Goal: Obtain resource: Obtain resource

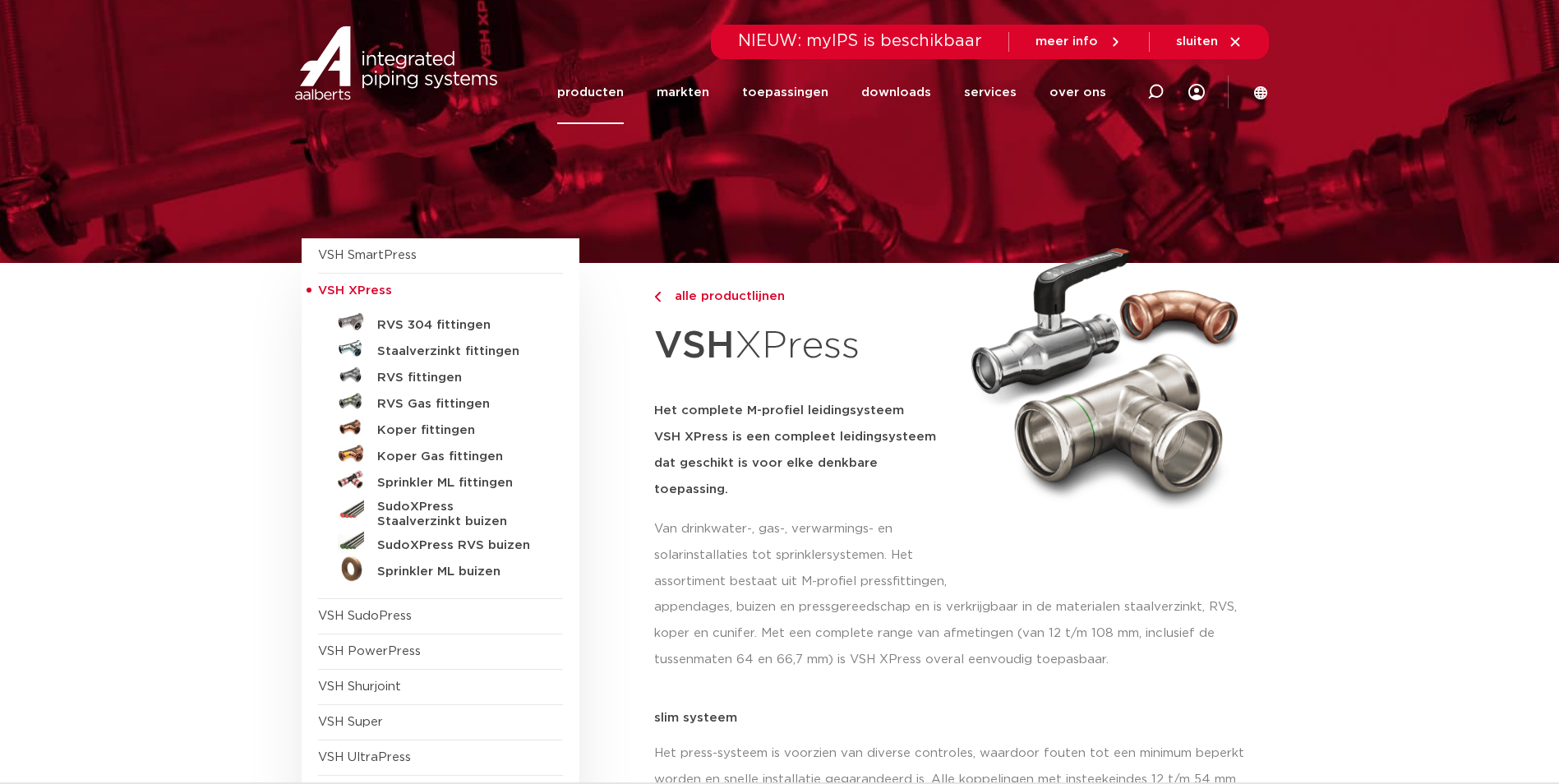
scroll to position [82, 0]
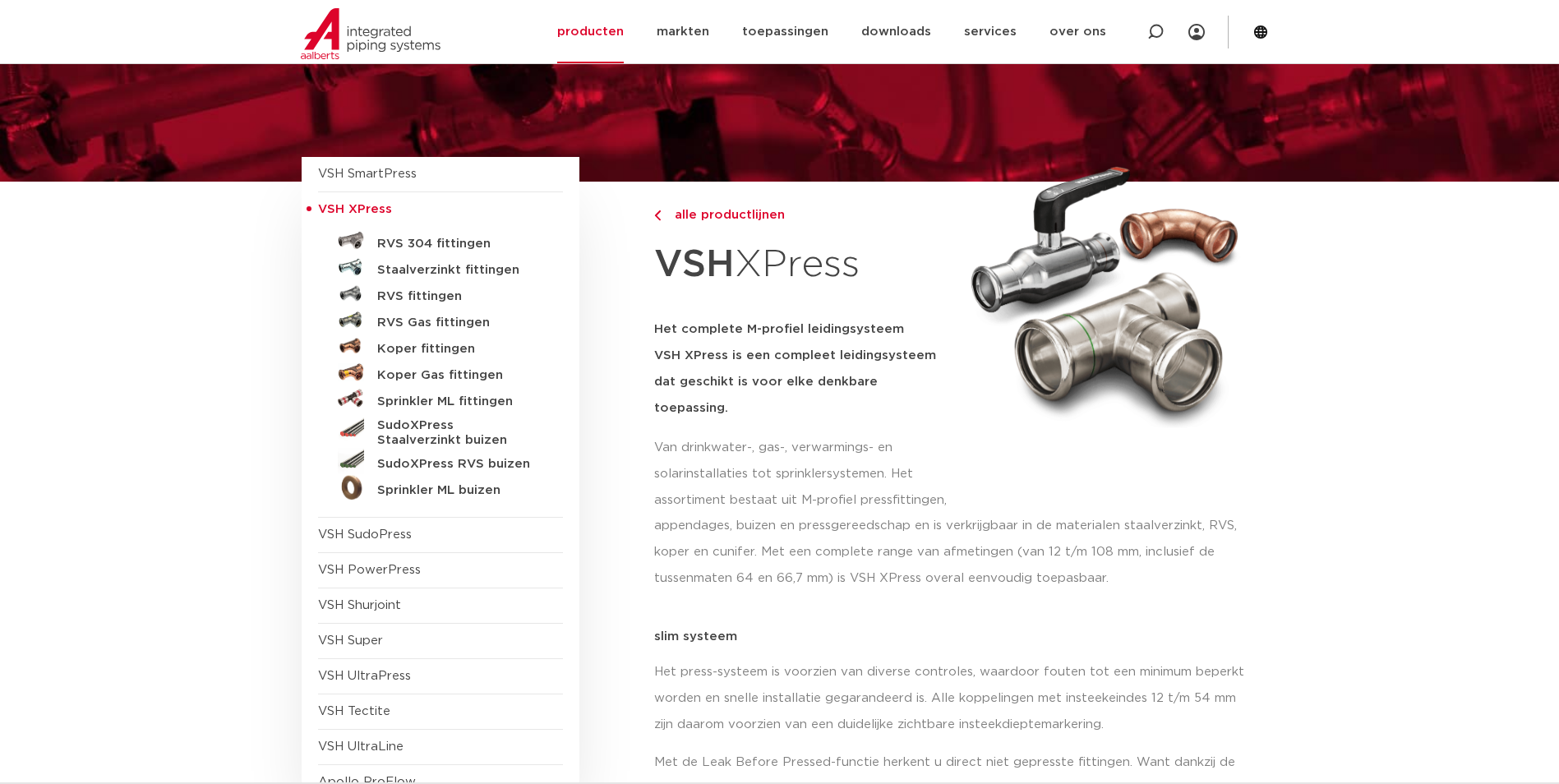
drag, startPoint x: 441, startPoint y: 263, endPoint x: 540, endPoint y: 303, distance: 106.8
click at [441, 263] on h5 "Staalverzinkt fittingen" at bounding box center [459, 270] width 163 height 15
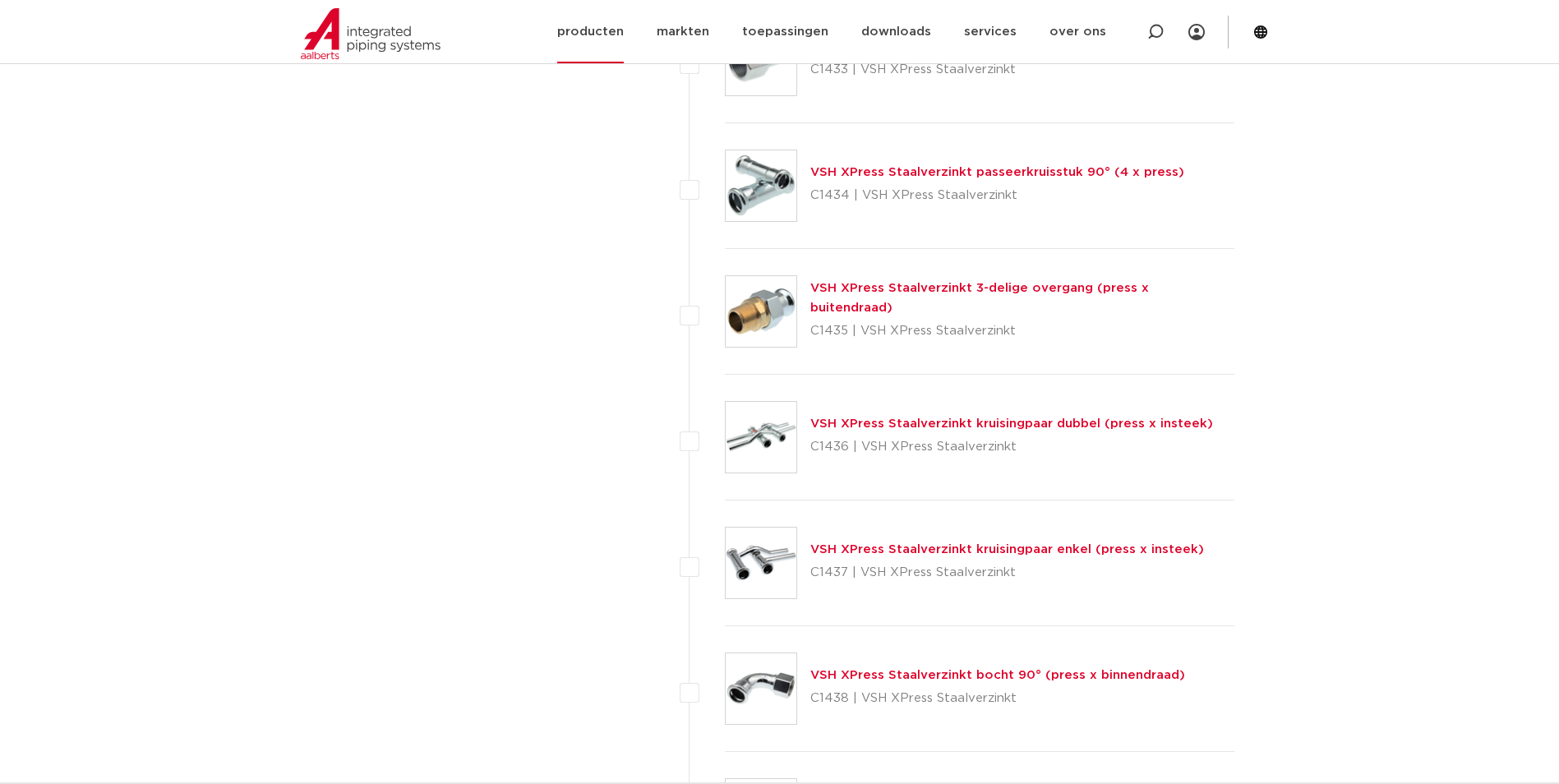
scroll to position [3204, 0]
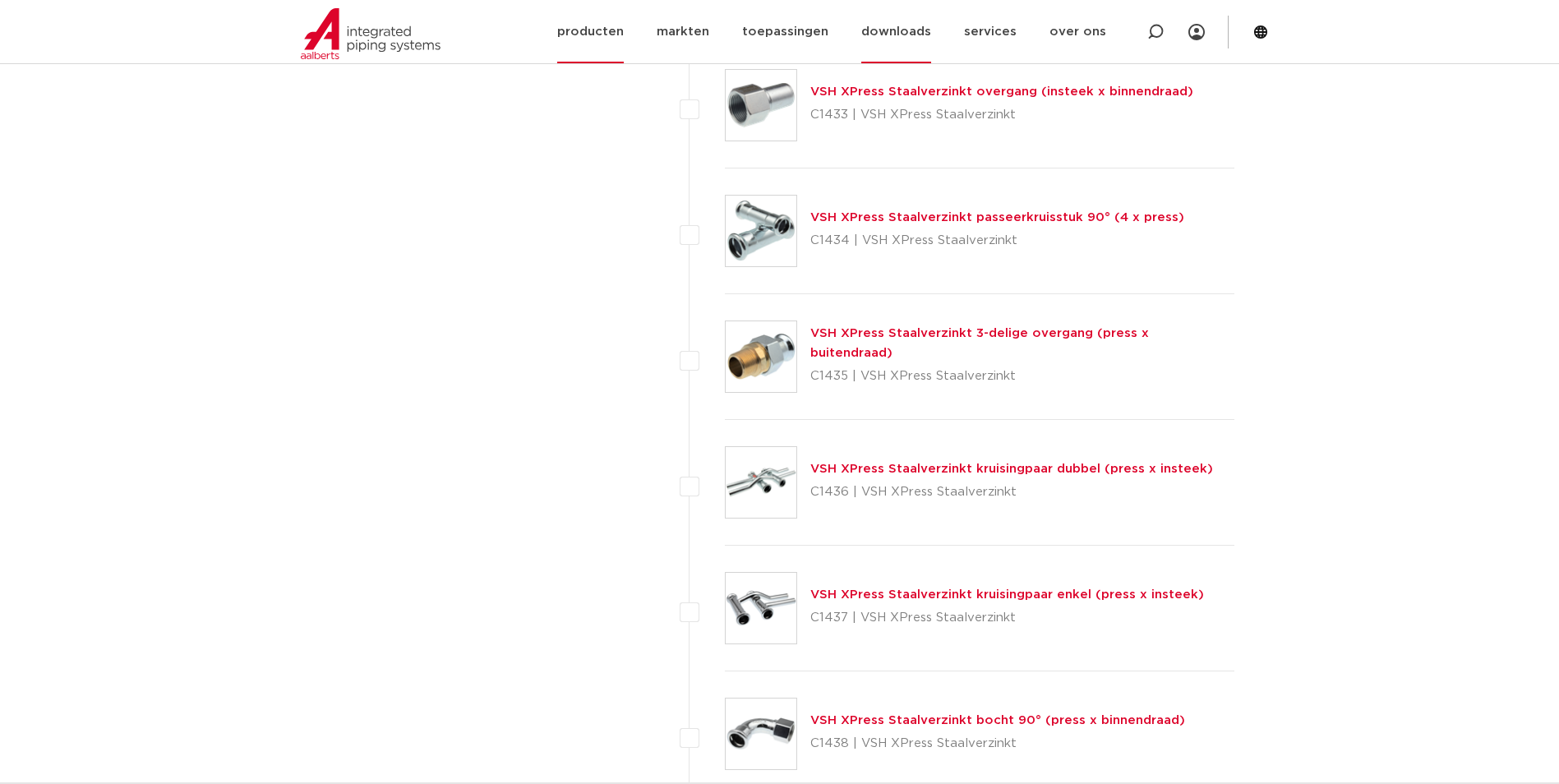
click at [901, 36] on link "downloads" at bounding box center [896, 31] width 70 height 63
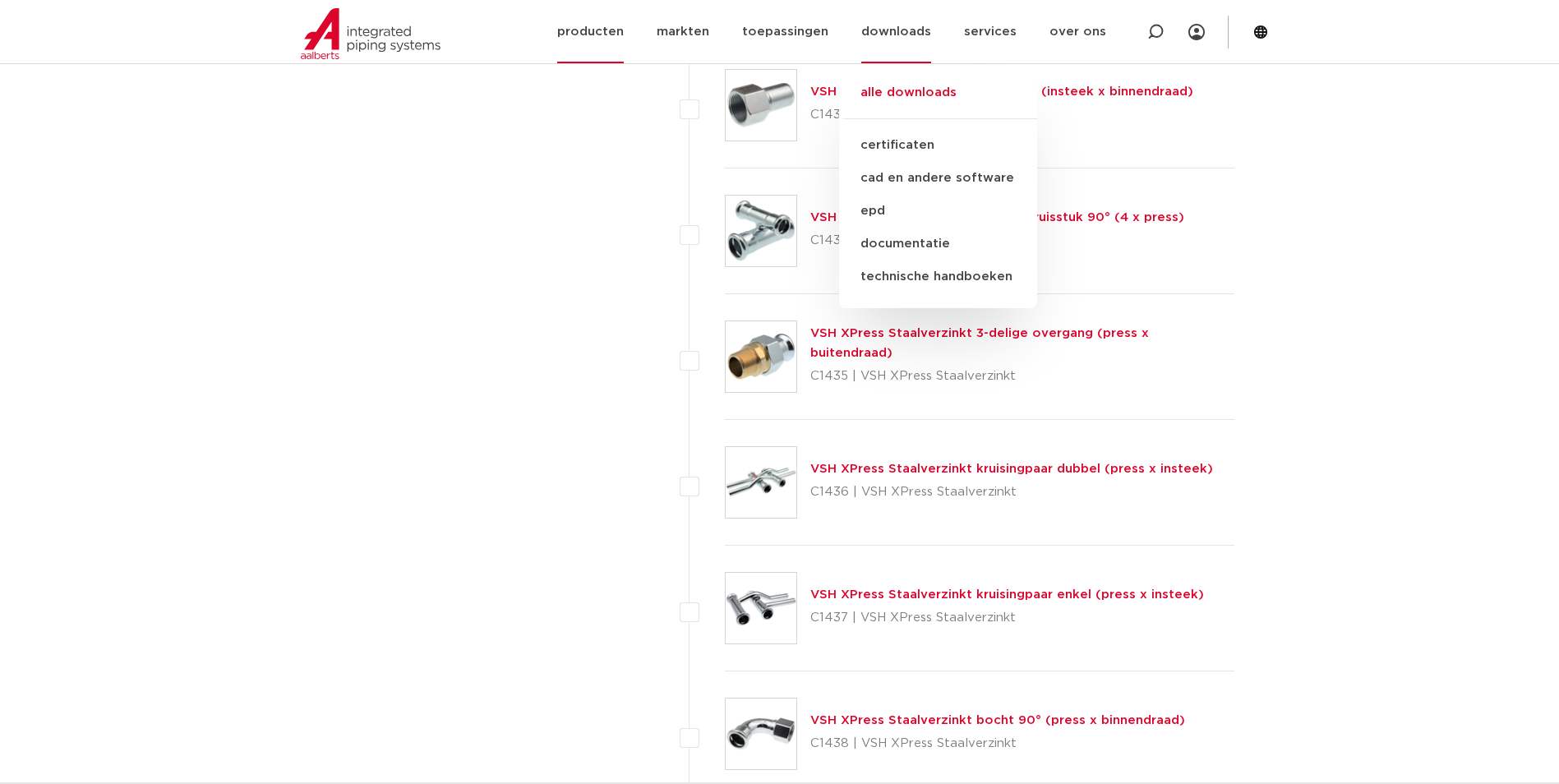
click at [924, 98] on link "alle downloads" at bounding box center [938, 101] width 198 height 36
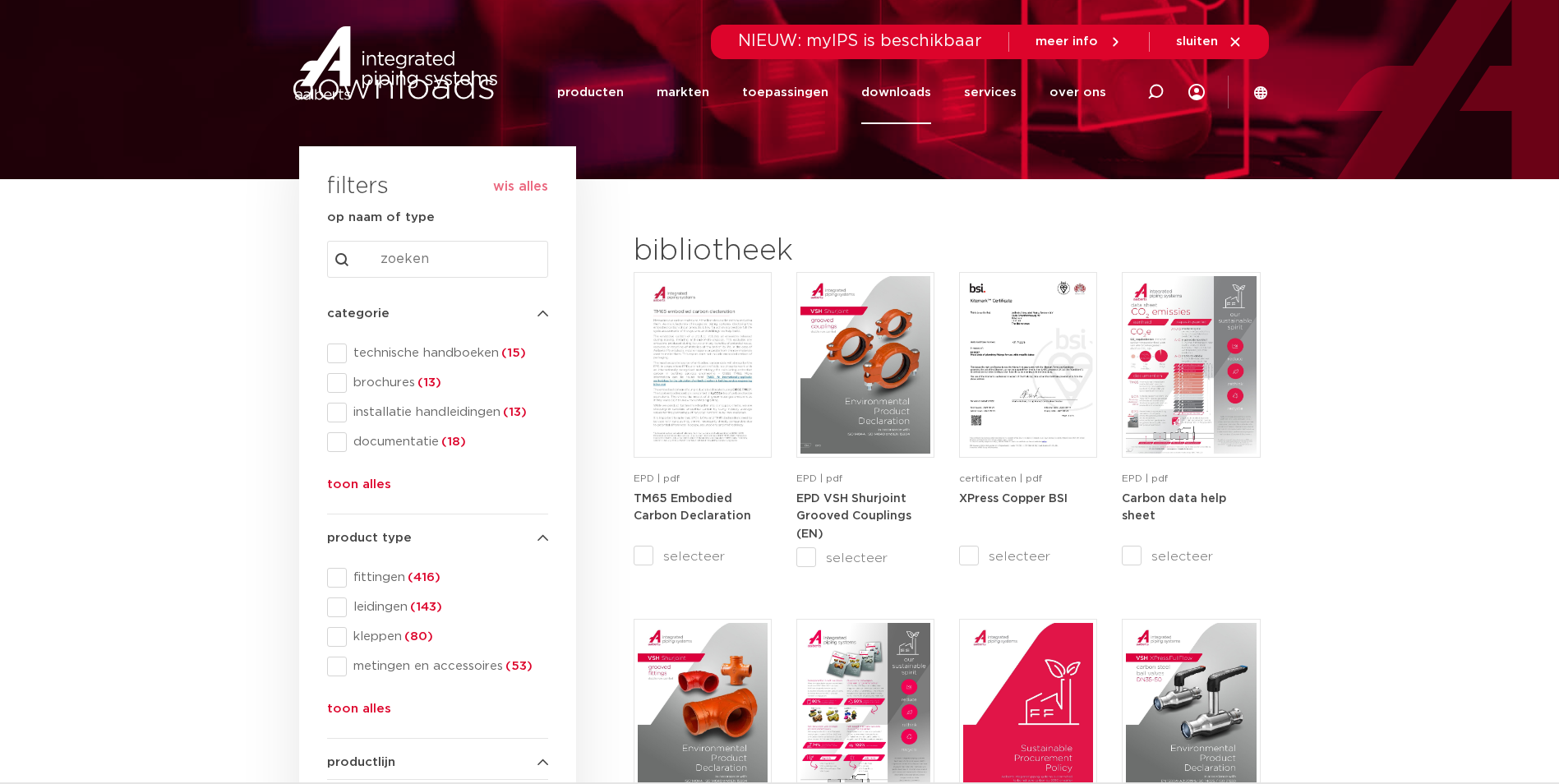
scroll to position [246, 0]
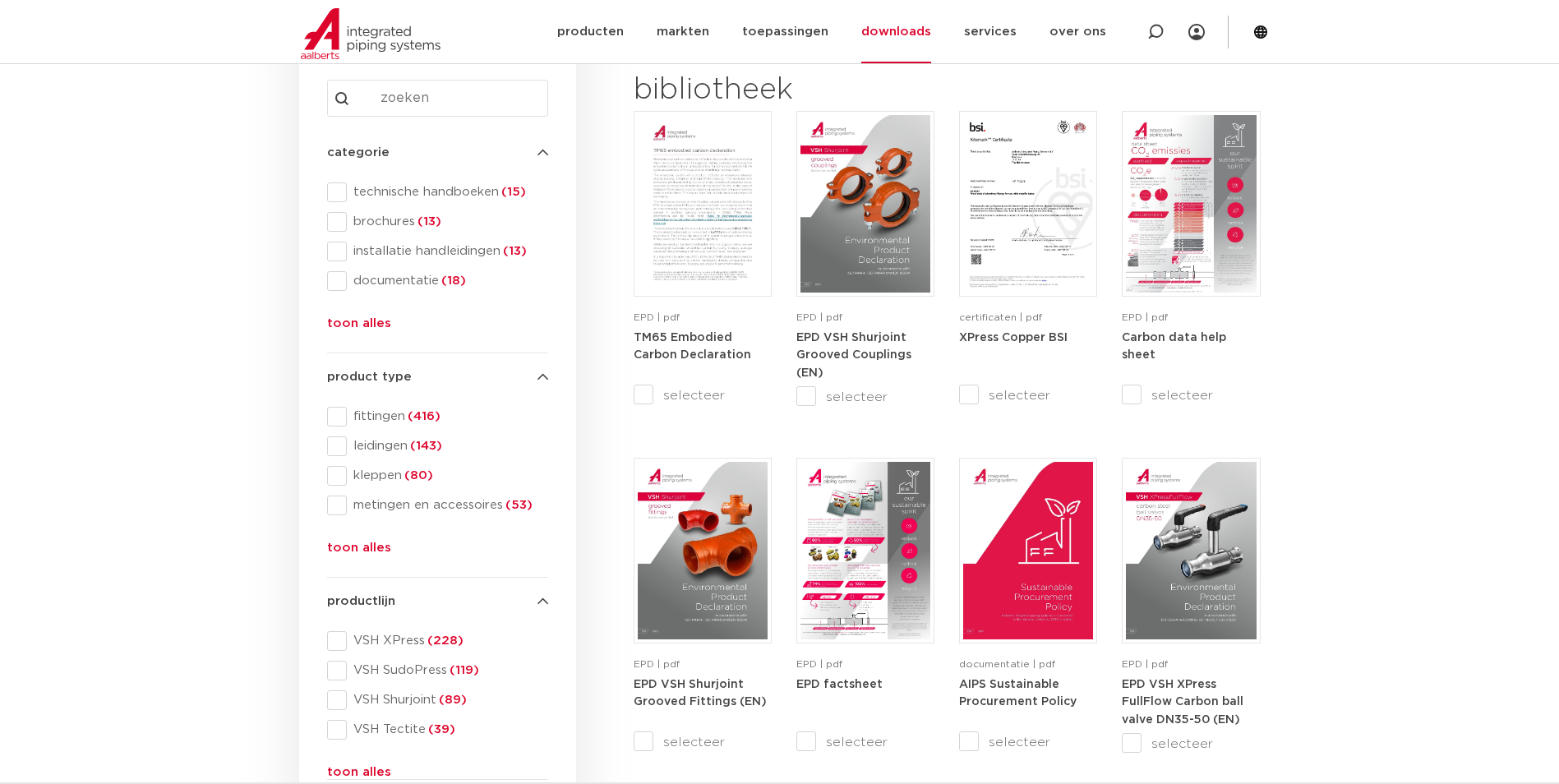
click at [383, 428] on ul "fittingen (416) leidingen (143) kleppen (80) metingen en accessoires (53) krane…" at bounding box center [437, 466] width 221 height 118
click at [337, 413] on span at bounding box center [337, 416] width 20 height 20
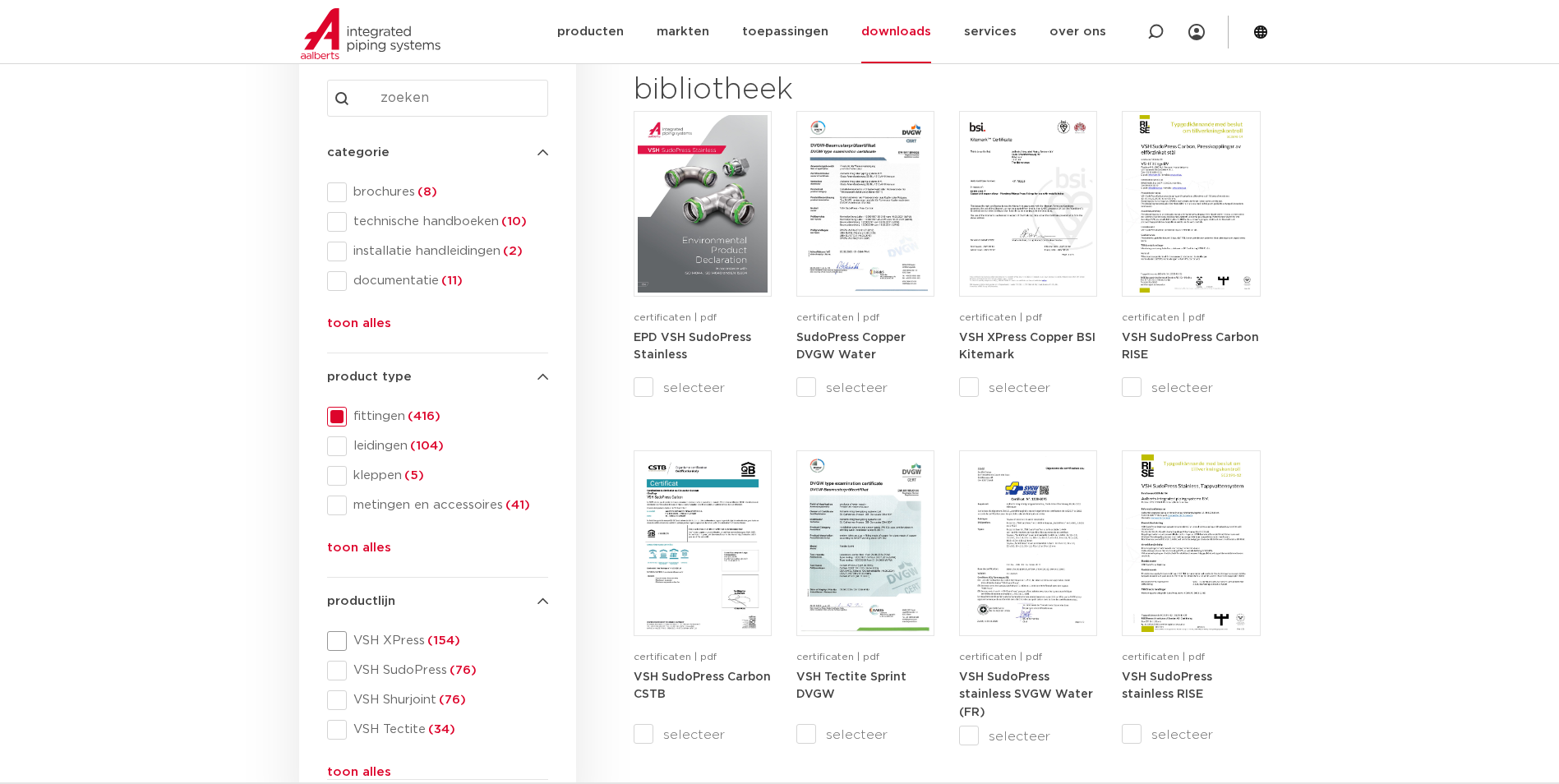
click at [337, 636] on span at bounding box center [337, 640] width 20 height 20
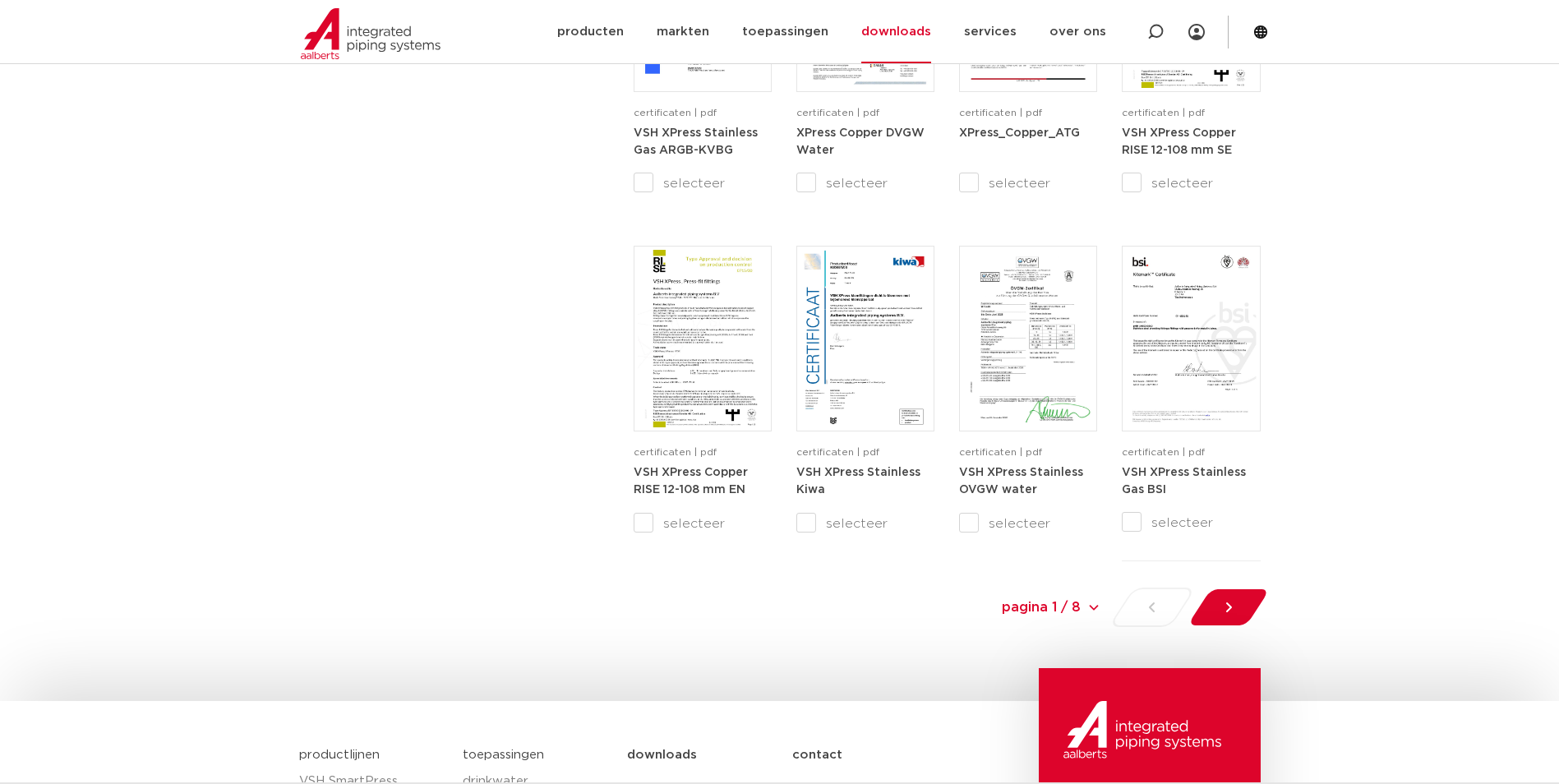
scroll to position [1807, 0]
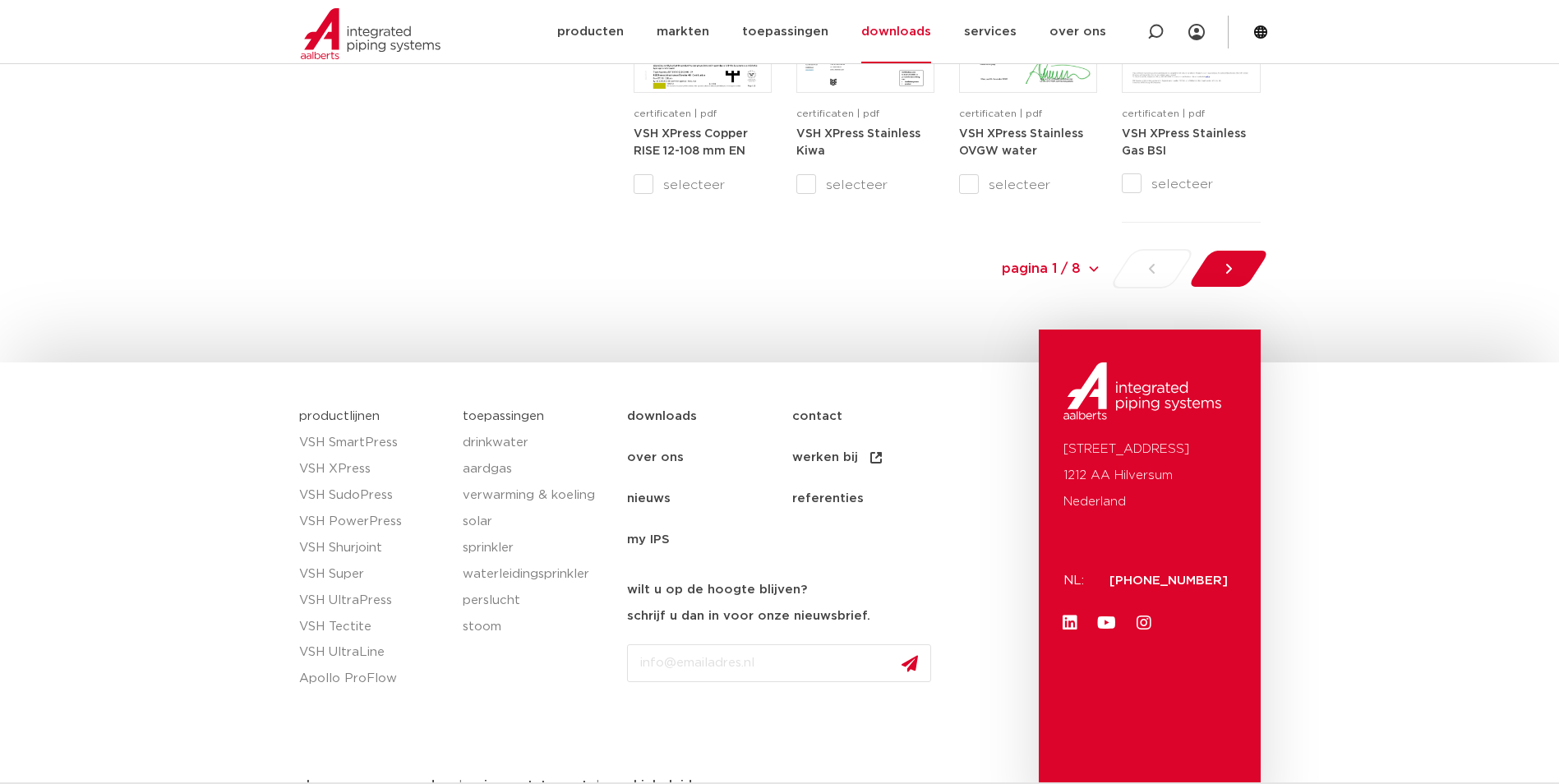
drag, startPoint x: 1156, startPoint y: 379, endPoint x: 1141, endPoint y: 379, distance: 15.0
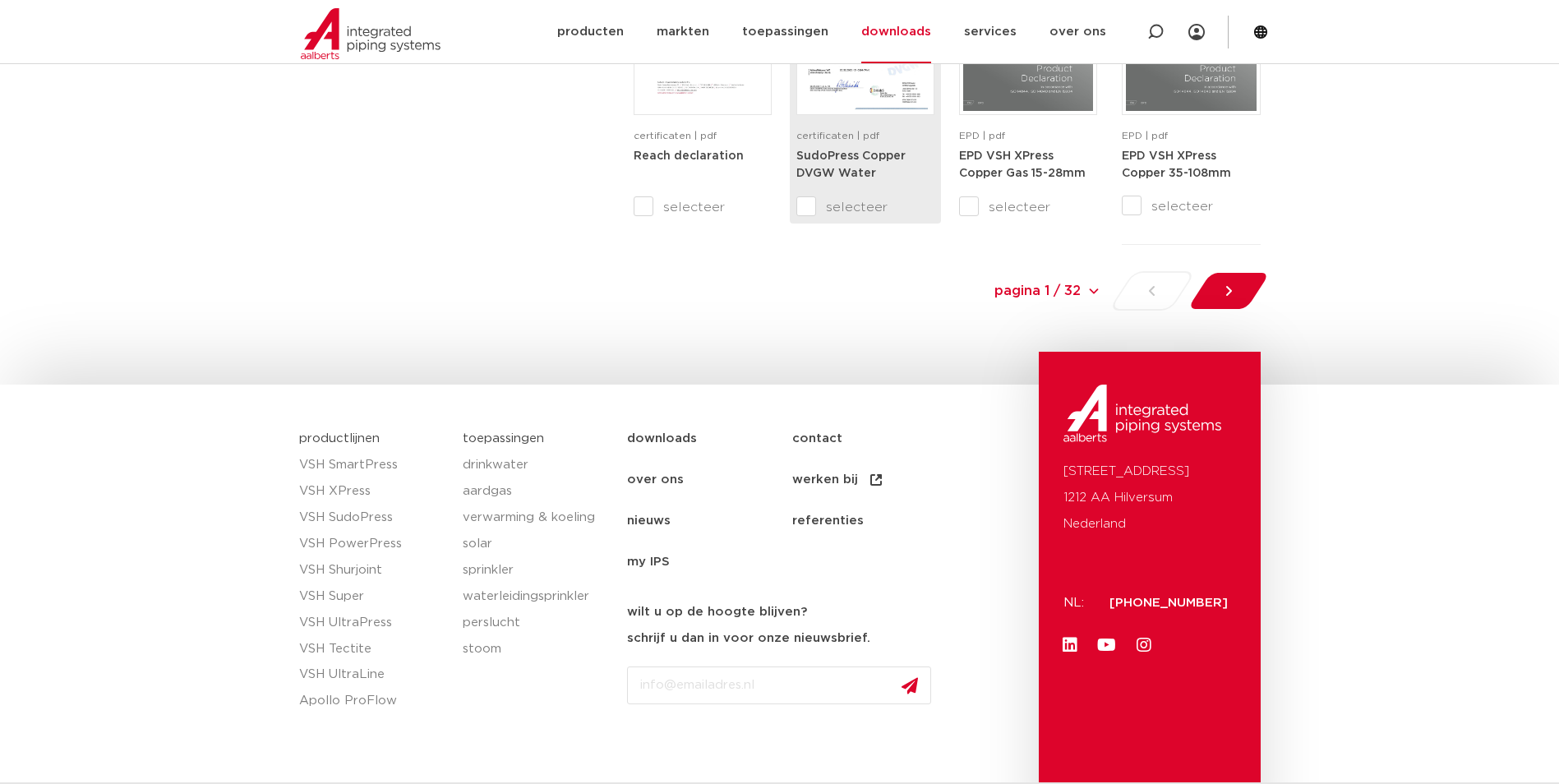
drag, startPoint x: 909, startPoint y: 185, endPoint x: 809, endPoint y: 142, distance: 108.9
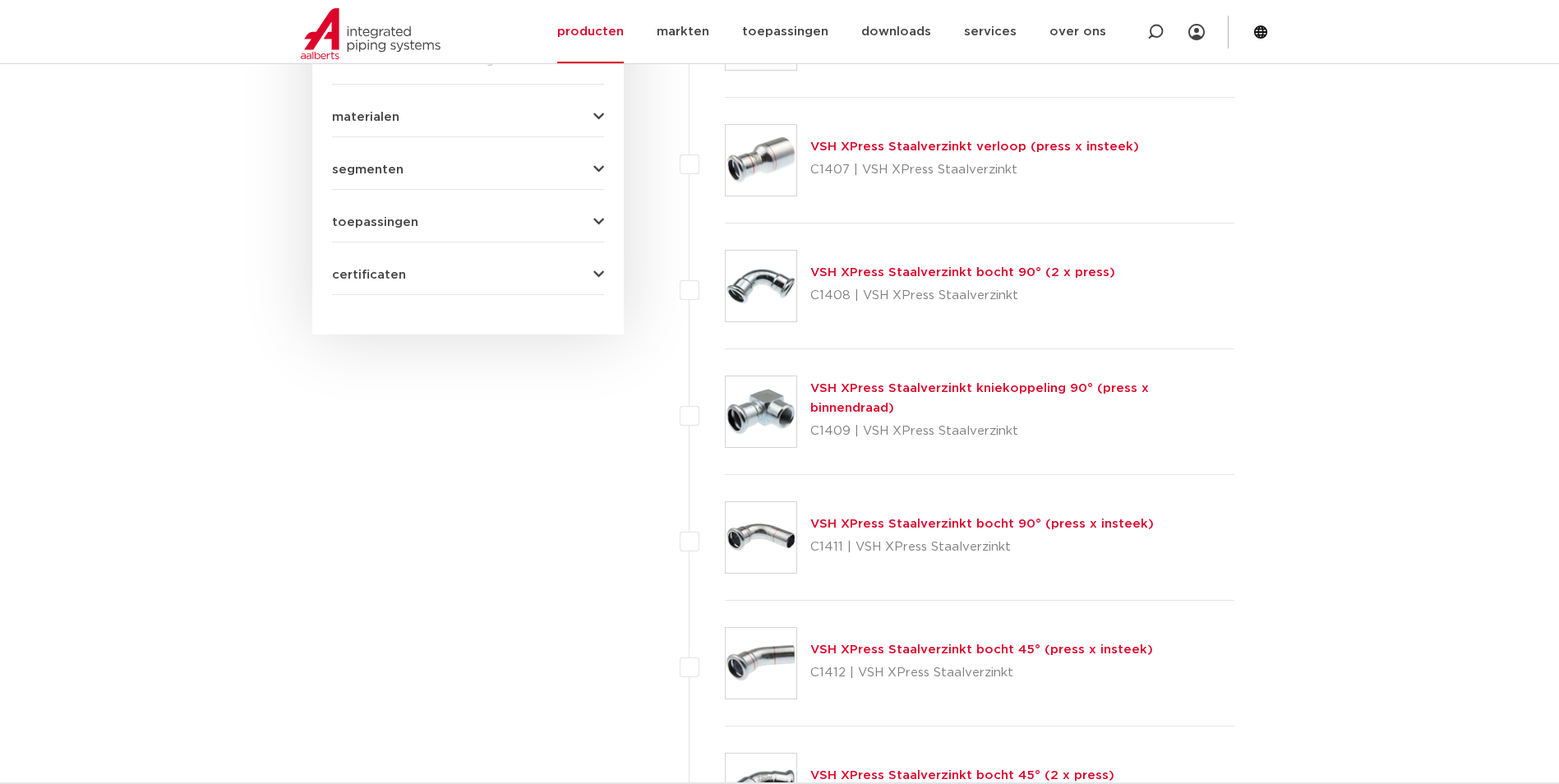
scroll to position [657, 0]
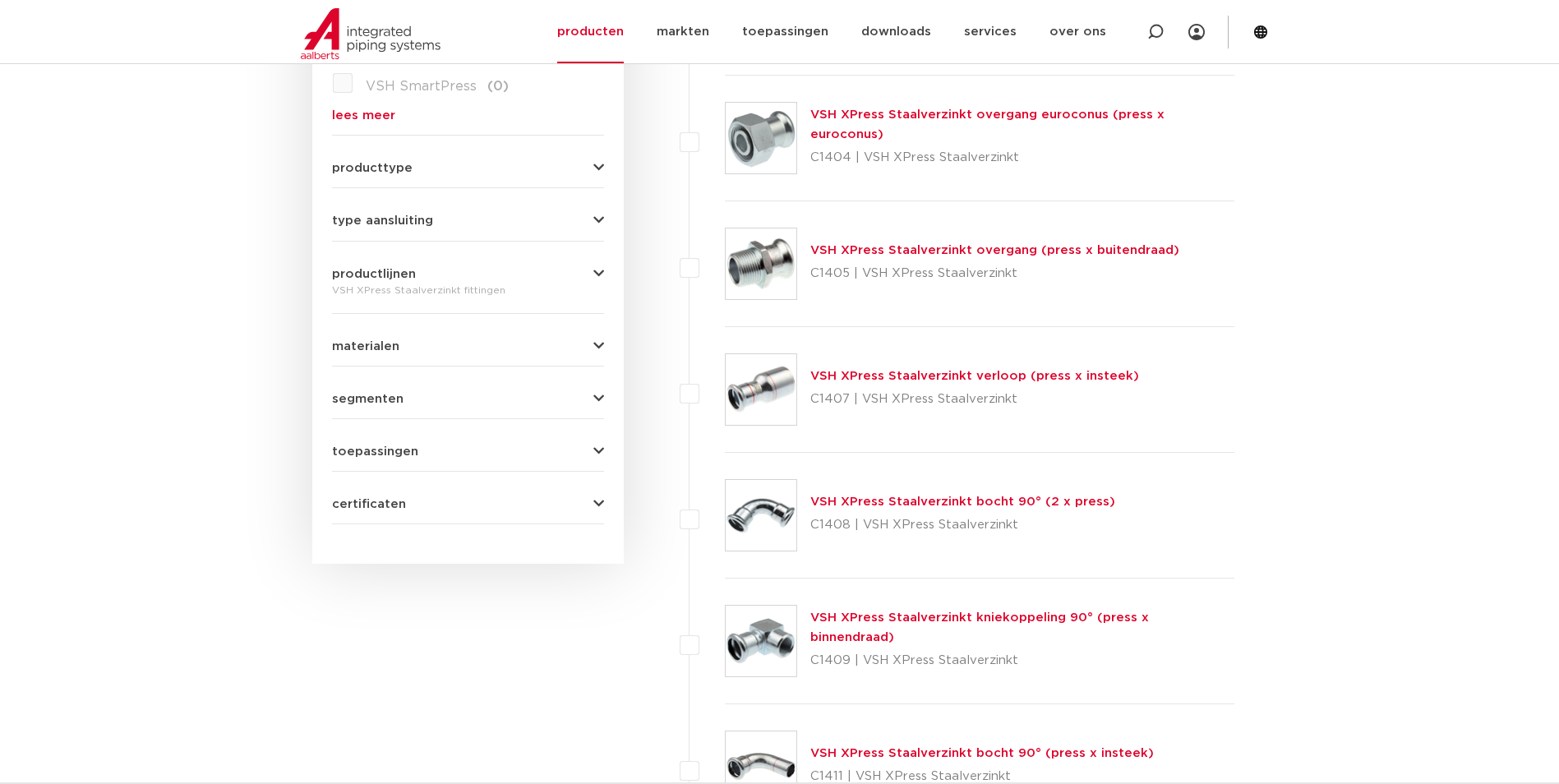
click at [1020, 482] on div "VSH XPress Staalverzinkt bocht 90° (2 x press) C1408 | VSH XPress Staalverzinkt" at bounding box center [979, 515] width 510 height 126
click at [999, 496] on link "VSH XPress Staalverzinkt bocht 90° (2 x press)" at bounding box center [962, 501] width 305 height 12
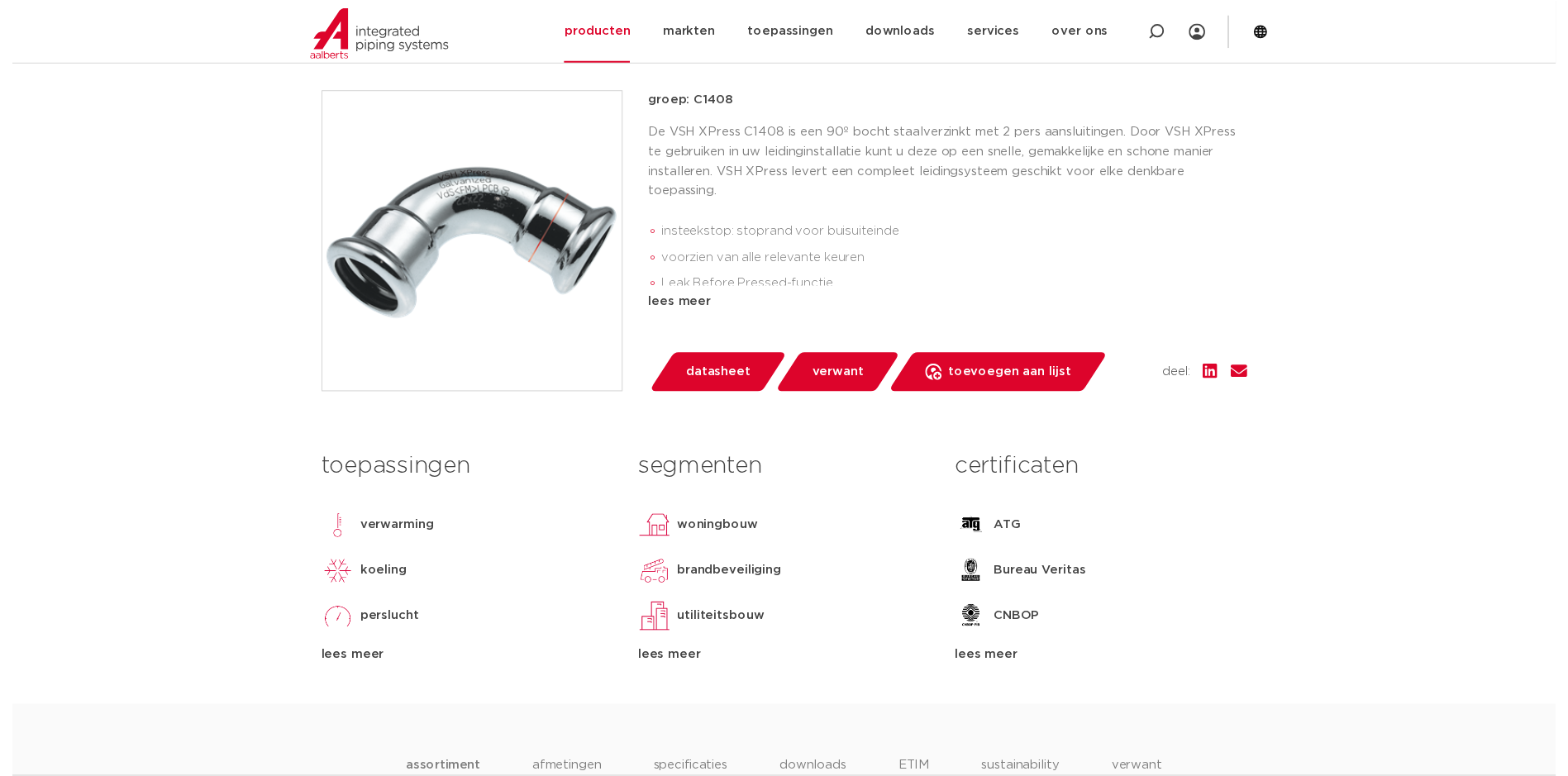
scroll to position [414, 0]
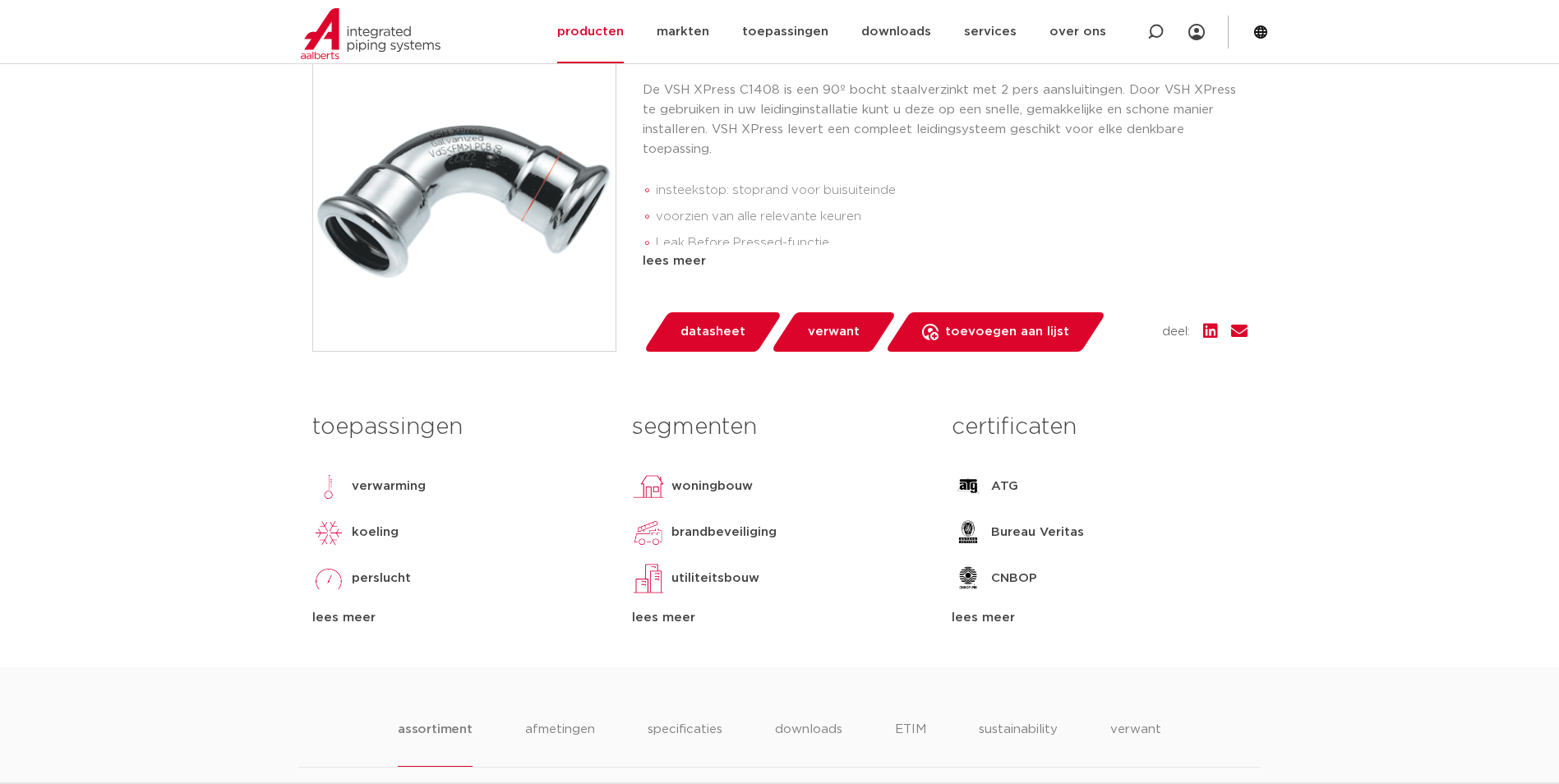
click at [715, 335] on span "datasheet" at bounding box center [712, 332] width 65 height 26
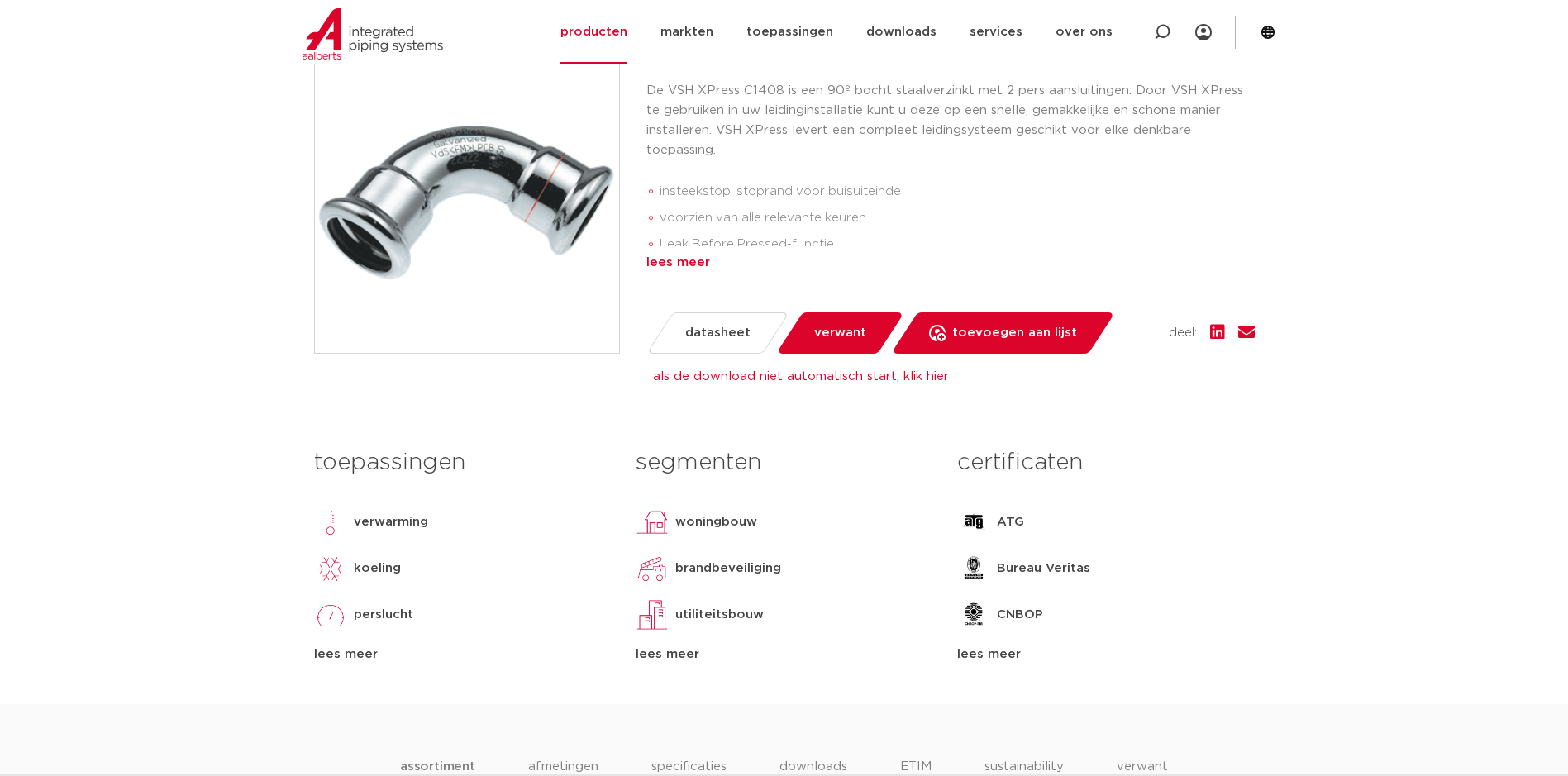
click at [679, 258] on div "lees meer" at bounding box center [950, 263] width 608 height 20
